Goal: Navigation & Orientation: Find specific page/section

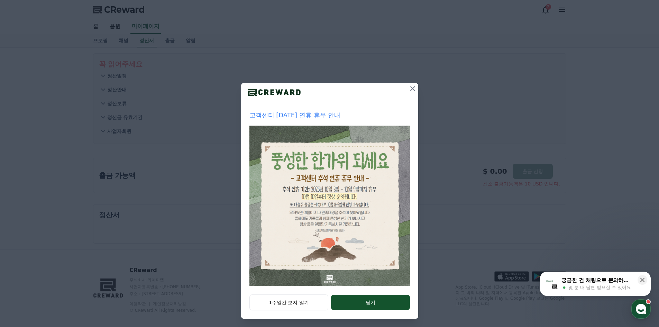
click at [410, 90] on icon at bounding box center [412, 88] width 8 height 8
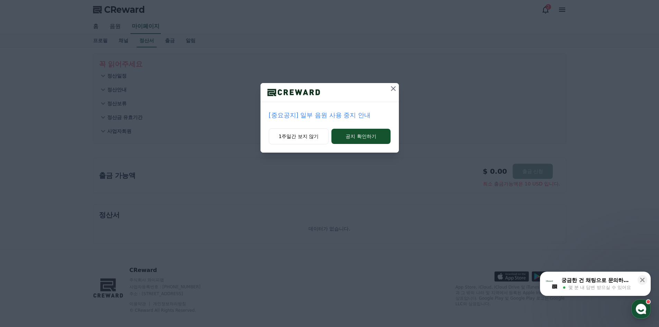
click at [392, 89] on icon at bounding box center [393, 88] width 8 height 8
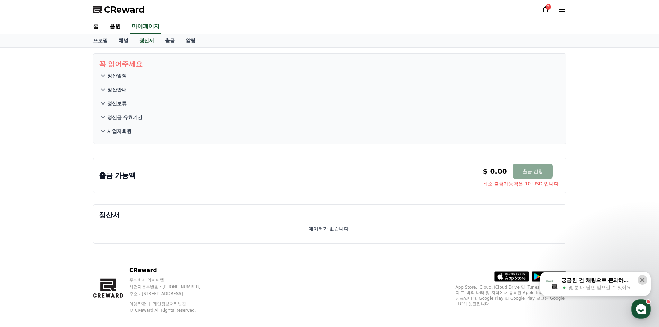
click at [643, 279] on icon at bounding box center [642, 280] width 4 height 4
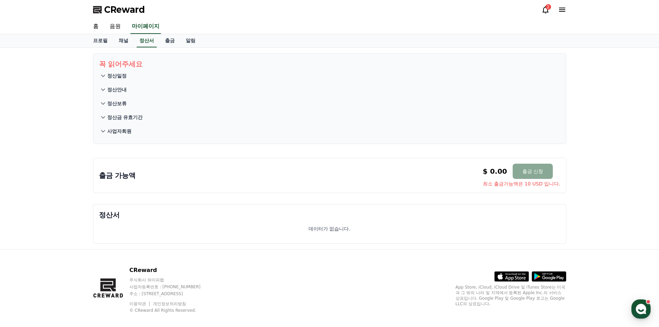
click at [485, 72] on button "정산일정" at bounding box center [329, 76] width 461 height 14
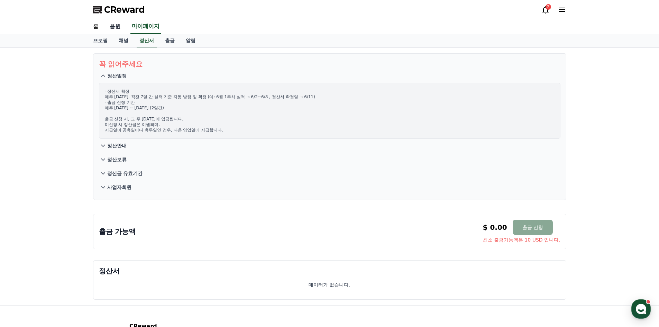
click at [115, 27] on link "음원" at bounding box center [115, 26] width 22 height 15
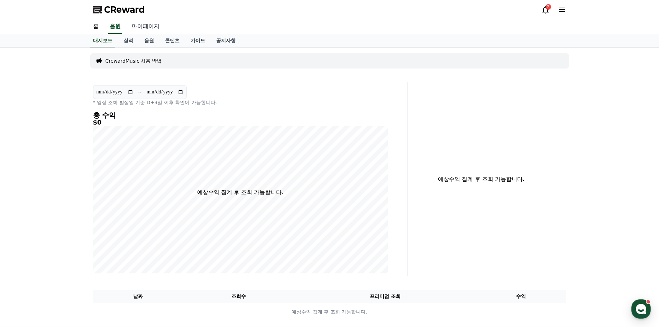
click at [155, 26] on link "마이페이지" at bounding box center [145, 26] width 39 height 15
select select "**********"
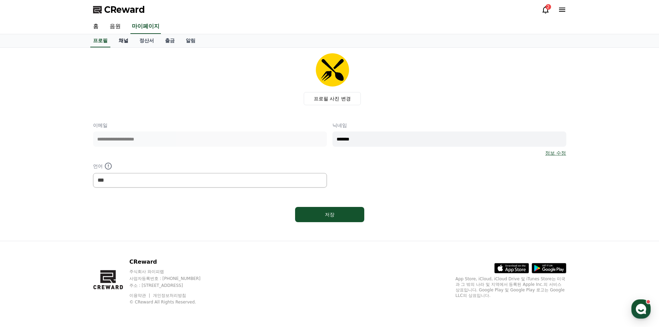
click at [124, 40] on link "채널" at bounding box center [123, 40] width 21 height 13
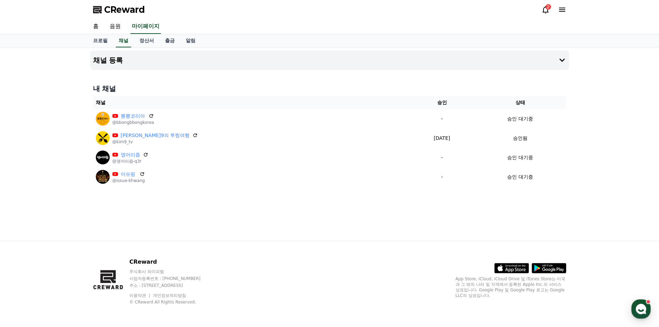
click at [234, 228] on div "채널 등록 내 채널 채널 승인 상태 뽕뽕코리아 @bbongbbongkorea - 승인 대기중 [PERSON_NAME]9의 투찡여행 @kim9_…" at bounding box center [330, 144] width 484 height 193
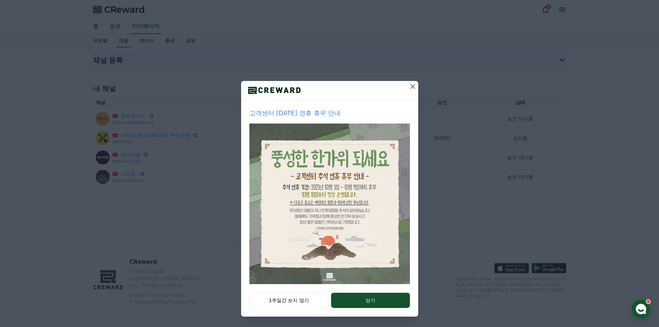
scroll to position [3, 0]
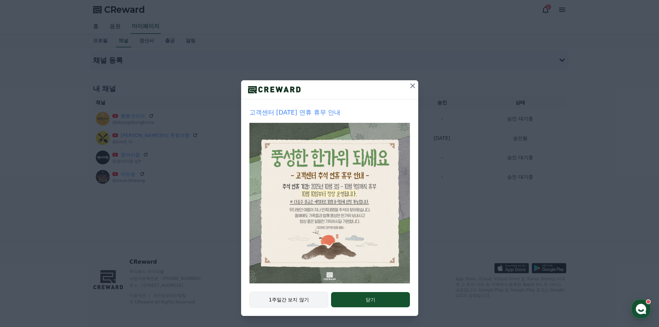
click at [293, 300] on button "1주일간 보지 않기" at bounding box center [288, 300] width 79 height 16
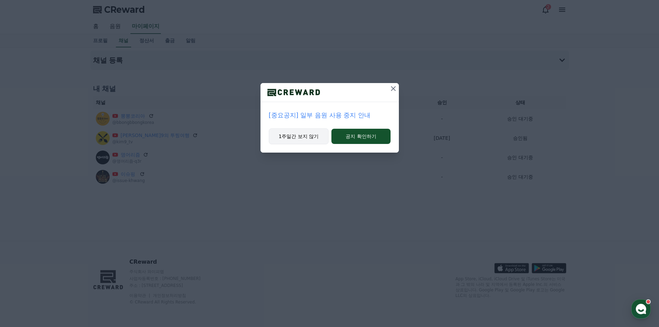
click at [304, 138] on button "1주일간 보지 않기" at bounding box center [299, 136] width 60 height 16
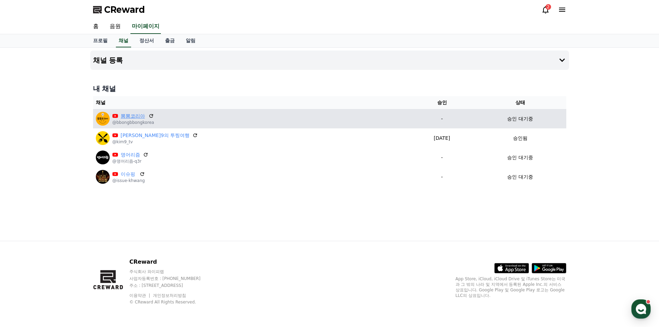
click at [136, 116] on link "뽕뽕코리아" at bounding box center [133, 115] width 25 height 7
